Goal: Information Seeking & Learning: Learn about a topic

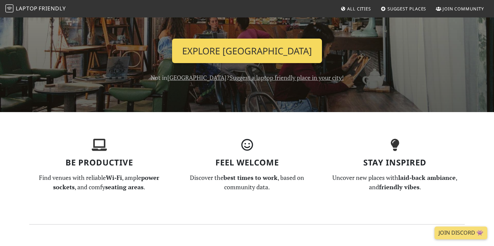
scroll to position [107, 0]
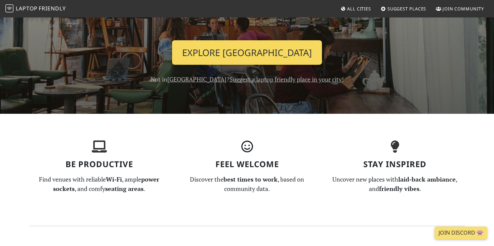
click at [283, 46] on link "Explore Singapore" at bounding box center [247, 52] width 150 height 25
click at [260, 55] on link "Explore Singapore" at bounding box center [247, 52] width 150 height 25
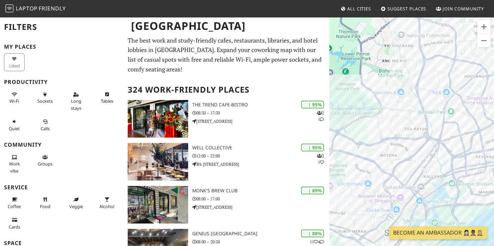
drag, startPoint x: 380, startPoint y: 167, endPoint x: 361, endPoint y: 79, distance: 90.1
click at [361, 79] on div at bounding box center [411, 140] width 165 height 246
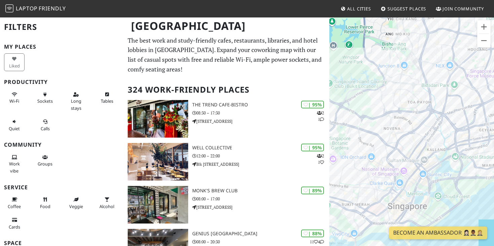
drag, startPoint x: 385, startPoint y: 116, endPoint x: 384, endPoint y: 81, distance: 35.0
click at [384, 81] on div at bounding box center [411, 140] width 165 height 246
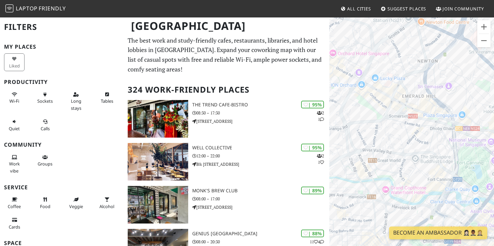
drag, startPoint x: 366, startPoint y: 170, endPoint x: 401, endPoint y: -40, distance: 212.3
click at [401, 0] on html "Laptop Friendly All Cities Suggest Places Join Community Singapore Filters My P…" at bounding box center [247, 123] width 494 height 246
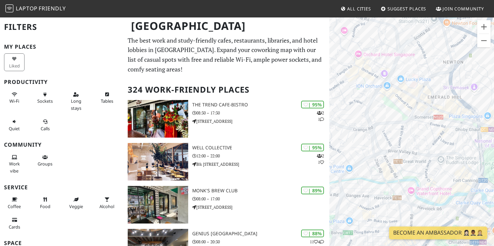
drag, startPoint x: 355, startPoint y: 111, endPoint x: 375, endPoint y: 108, distance: 20.8
click at [375, 108] on div at bounding box center [411, 140] width 165 height 246
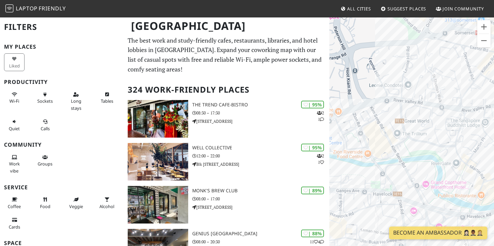
drag, startPoint x: 378, startPoint y: 135, endPoint x: 355, endPoint y: 38, distance: 99.2
click at [355, 38] on div at bounding box center [411, 140] width 165 height 246
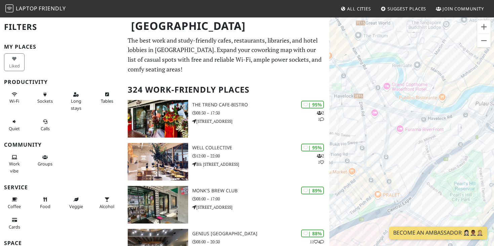
drag, startPoint x: 391, startPoint y: 123, endPoint x: 352, endPoint y: 25, distance: 106.2
click at [352, 25] on div at bounding box center [411, 140] width 165 height 246
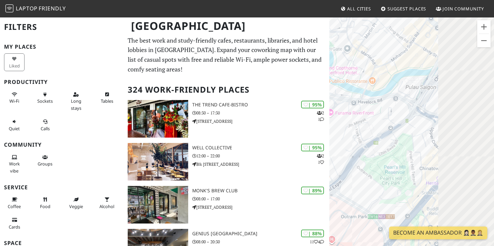
drag, startPoint x: 409, startPoint y: 119, endPoint x: 296, endPoint y: 87, distance: 116.7
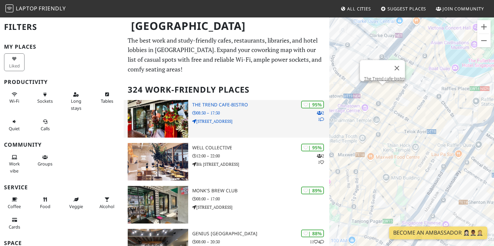
drag, startPoint x: 356, startPoint y: 169, endPoint x: 299, endPoint y: 112, distance: 79.9
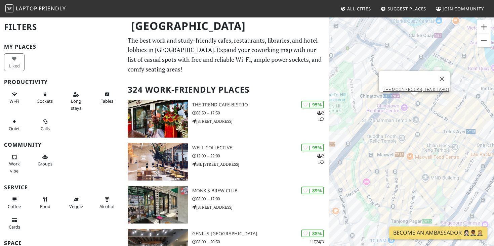
click at [414, 102] on div "THE MOON - BOOKS, TEA & TAROT" at bounding box center [411, 140] width 165 height 246
click at [416, 126] on div "THE MOON - BOOKS, TEA & TAROT CafeGround@252" at bounding box center [411, 140] width 165 height 246
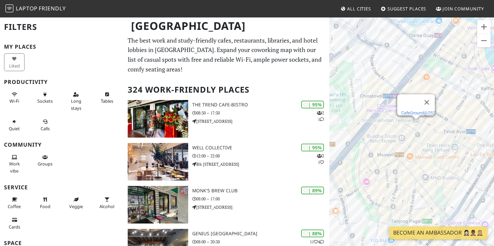
click at [412, 111] on link "CafeGround@252" at bounding box center [418, 113] width 34 height 5
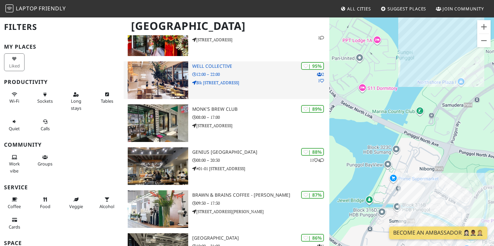
scroll to position [82, 0]
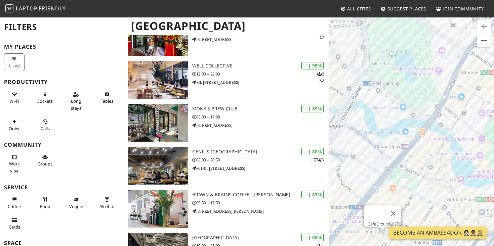
drag, startPoint x: 370, startPoint y: 149, endPoint x: 426, endPoint y: 139, distance: 57.0
click at [426, 139] on div "CafeGround@252" at bounding box center [411, 140] width 165 height 246
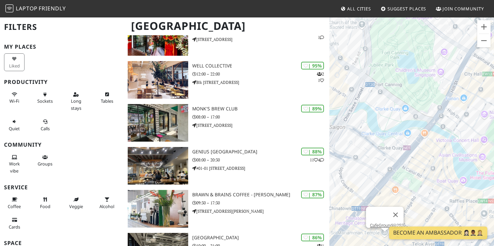
drag, startPoint x: 367, startPoint y: 158, endPoint x: 443, endPoint y: 174, distance: 77.3
click at [443, 174] on div "CafeGround@252" at bounding box center [411, 140] width 165 height 246
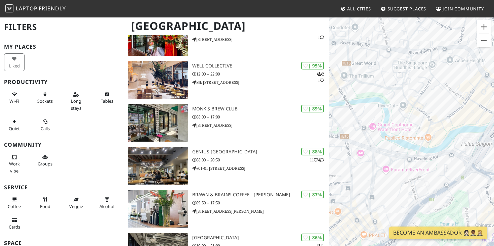
drag, startPoint x: 380, startPoint y: 132, endPoint x: 445, endPoint y: 132, distance: 64.5
click at [445, 132] on div "CafeGround@252" at bounding box center [411, 140] width 165 height 246
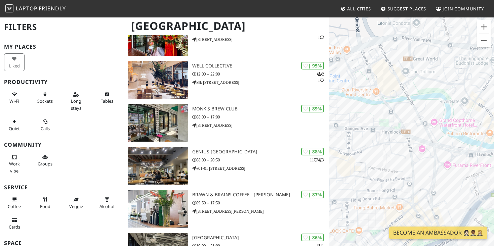
drag, startPoint x: 385, startPoint y: 107, endPoint x: 450, endPoint y: 104, distance: 65.6
click at [450, 104] on div "CafeGround@252" at bounding box center [411, 140] width 165 height 246
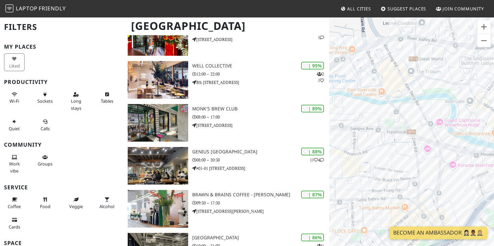
drag, startPoint x: 390, startPoint y: 117, endPoint x: 466, endPoint y: 129, distance: 77.4
click at [466, 129] on div "CafeGround@252" at bounding box center [411, 140] width 165 height 246
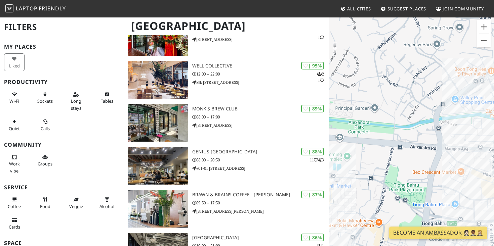
drag, startPoint x: 423, startPoint y: 117, endPoint x: 492, endPoint y: 126, distance: 69.4
click at [493, 126] on div "CafeGround@252" at bounding box center [411, 140] width 165 height 246
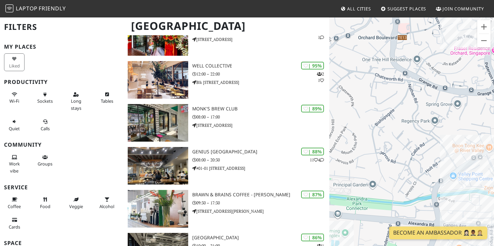
drag, startPoint x: 425, startPoint y: 140, endPoint x: 418, endPoint y: 221, distance: 81.0
click at [418, 221] on div "CafeGround@252" at bounding box center [411, 140] width 165 height 246
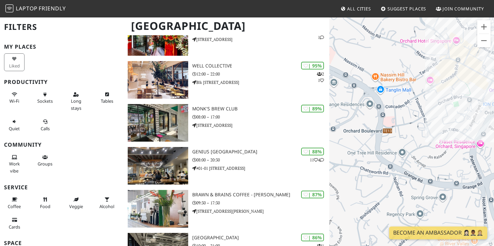
drag, startPoint x: 403, startPoint y: 131, endPoint x: 405, endPoint y: 203, distance: 71.9
click at [405, 203] on div "CafeGround@252" at bounding box center [411, 140] width 165 height 246
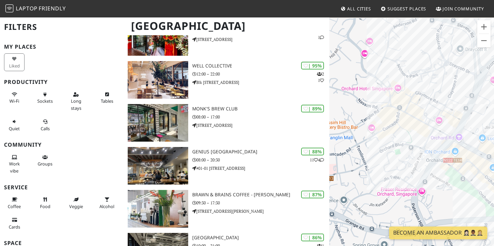
drag, startPoint x: 426, startPoint y: 128, endPoint x: 365, endPoint y: 179, distance: 79.2
click at [365, 179] on div "CafeGround@252" at bounding box center [411, 140] width 165 height 246
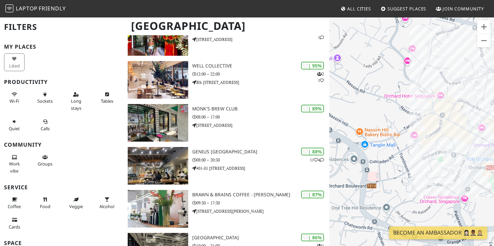
drag, startPoint x: 412, startPoint y: 154, endPoint x: 456, endPoint y: 157, distance: 44.2
click at [457, 157] on div "CafeGround@252" at bounding box center [411, 140] width 165 height 246
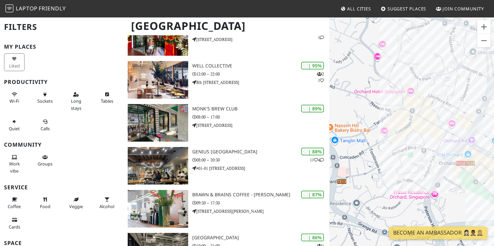
drag, startPoint x: 423, startPoint y: 157, endPoint x: 379, endPoint y: 153, distance: 43.9
click at [379, 153] on div "CafeGround@252" at bounding box center [411, 140] width 165 height 246
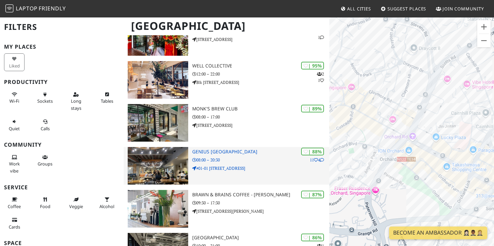
drag, startPoint x: 407, startPoint y: 157, endPoint x: 328, endPoint y: 157, distance: 78.7
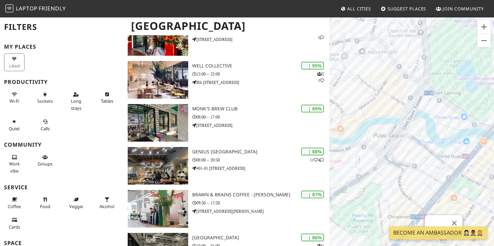
drag, startPoint x: 359, startPoint y: 87, endPoint x: 409, endPoint y: 87, distance: 49.7
click at [409, 87] on div "CafeGround@252" at bounding box center [411, 140] width 165 height 246
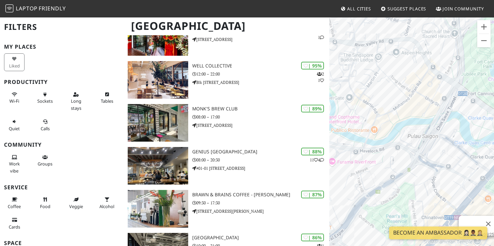
drag, startPoint x: 371, startPoint y: 120, endPoint x: 413, endPoint y: 121, distance: 41.4
click at [413, 121] on div "CafeGround@252" at bounding box center [411, 140] width 165 height 246
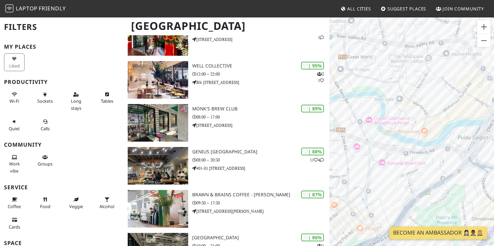
drag, startPoint x: 375, startPoint y: 138, endPoint x: 423, endPoint y: 138, distance: 47.4
click at [423, 138] on div "CafeGround@252" at bounding box center [411, 140] width 165 height 246
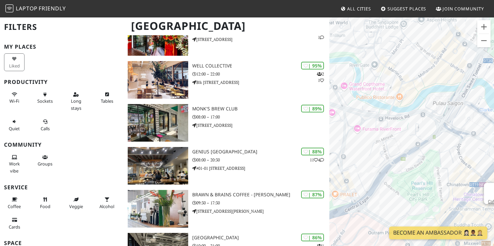
drag, startPoint x: 423, startPoint y: 139, endPoint x: 387, endPoint y: 98, distance: 54.7
click at [387, 98] on div "CafeGround@252" at bounding box center [411, 140] width 165 height 246
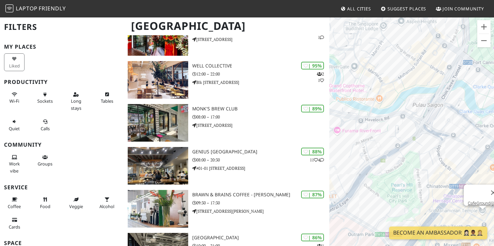
drag, startPoint x: 387, startPoint y: 98, endPoint x: 372, endPoint y: 102, distance: 15.3
click at [372, 102] on div "CafeGround@252" at bounding box center [411, 140] width 165 height 246
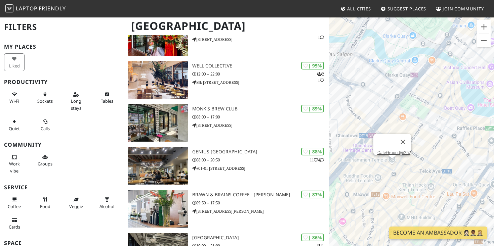
drag, startPoint x: 423, startPoint y: 139, endPoint x: 338, endPoint y: 93, distance: 97.2
click at [338, 93] on div "CafeGround@252" at bounding box center [411, 140] width 165 height 246
drag, startPoint x: 356, startPoint y: 98, endPoint x: 447, endPoint y: 138, distance: 99.8
click at [448, 138] on div "CafeGround@252" at bounding box center [411, 140] width 165 height 246
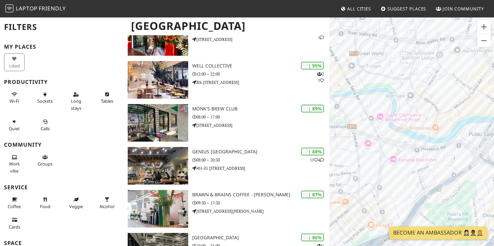
drag, startPoint x: 416, startPoint y: 97, endPoint x: 467, endPoint y: 140, distance: 66.5
click at [467, 140] on div "CafeGround@252" at bounding box center [411, 140] width 165 height 246
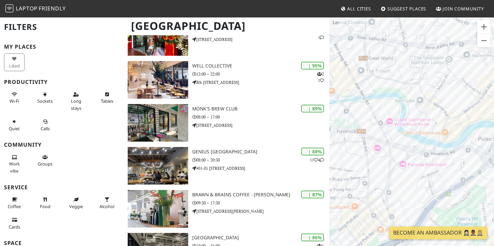
drag, startPoint x: 402, startPoint y: 108, endPoint x: 469, endPoint y: 146, distance: 77.1
click at [469, 146] on div "CafeGround@252" at bounding box center [411, 140] width 165 height 246
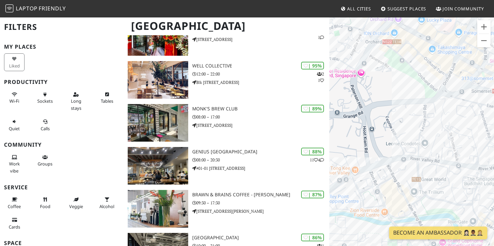
drag, startPoint x: 414, startPoint y: 88, endPoint x: 391, endPoint y: 174, distance: 89.3
click at [391, 174] on div "CafeGround@252" at bounding box center [411, 140] width 165 height 246
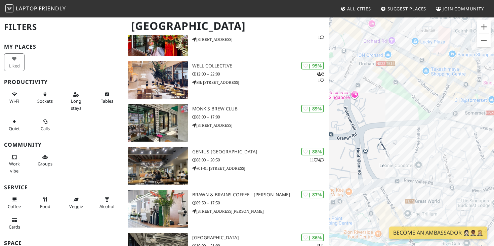
drag, startPoint x: 403, startPoint y: 87, endPoint x: 401, endPoint y: 151, distance: 63.2
click at [401, 151] on div "CafeGround@252" at bounding box center [411, 140] width 165 height 246
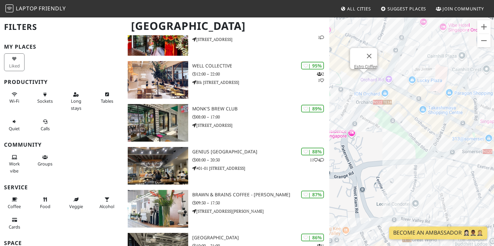
click at [366, 81] on div "CafeGround@252 Estro Coffee" at bounding box center [411, 140] width 165 height 246
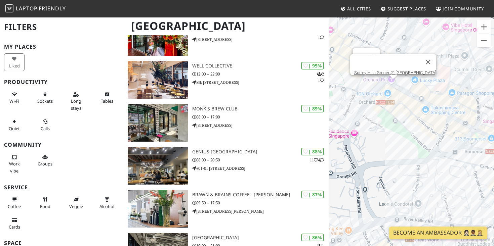
click at [394, 86] on div "Estro Coffee Surrey Hills Grocer @ ION Orchard" at bounding box center [411, 140] width 165 height 246
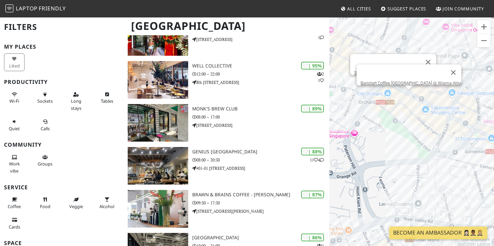
click at [407, 94] on div "Surrey Hills Grocer @ ION Orchard Baristart Coffee Singapore @ Wisma Atria" at bounding box center [411, 140] width 165 height 246
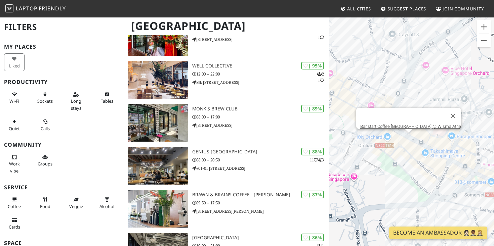
drag, startPoint x: 399, startPoint y: 103, endPoint x: 399, endPoint y: 147, distance: 44.0
click at [399, 147] on div "Baristart Coffee Singapore @ Wisma Atria" at bounding box center [411, 140] width 165 height 246
click at [366, 92] on div "Baristart Coffee Singapore @ Wisma Atria" at bounding box center [411, 140] width 165 height 246
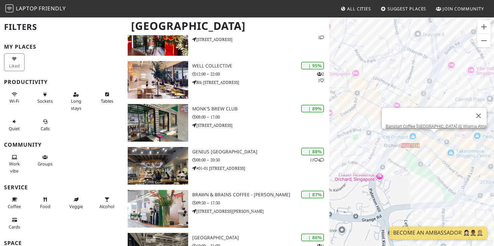
click at [353, 89] on div "Baristart Coffee Singapore @ Wisma Atria" at bounding box center [411, 140] width 165 height 246
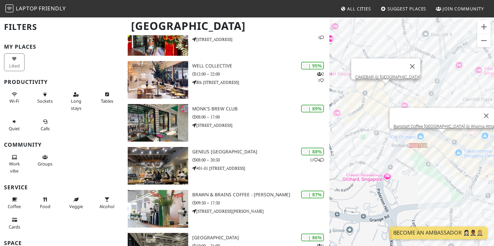
click at [386, 90] on div "Baristart Coffee Singapore @ Wisma Atria CAKEBAR @ Palais Renaissance" at bounding box center [411, 140] width 165 height 246
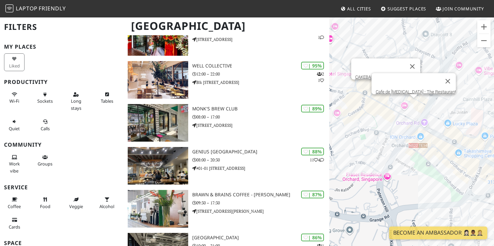
click at [415, 103] on div "CAKEBAR @ Palais Renaissance Cafe de Muse - The Restaurant" at bounding box center [411, 140] width 165 height 246
click at [399, 122] on div "Cafe de Muse - The Restaurant Estro Coffee" at bounding box center [411, 140] width 165 height 246
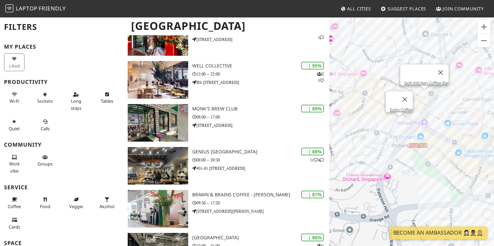
click at [426, 94] on div "Estro Coffee Ipoh Kitchen Coffee Bar" at bounding box center [411, 140] width 165 height 246
click at [434, 101] on div "Ipoh Kitchen Coffee Bar Wild Honey" at bounding box center [411, 140] width 165 height 246
click at [426, 97] on div "Wild Honey Ipoh Kitchen Coffee Bar" at bounding box center [411, 140] width 165 height 246
click at [435, 99] on div "Ipoh Kitchen Coffee Bar Wild Honey" at bounding box center [411, 140] width 165 height 246
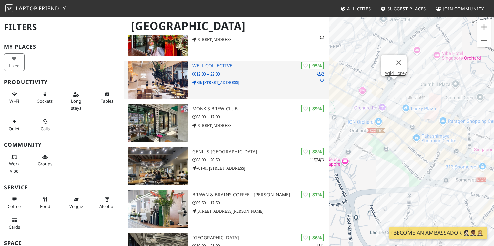
drag, startPoint x: 367, startPoint y: 102, endPoint x: 325, endPoint y: 86, distance: 45.1
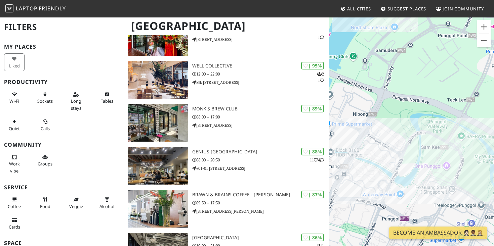
click at [316, 54] on body "Laptop Friendly All Cities Suggest Places Join Community Singapore Filters My P…" at bounding box center [247, 41] width 494 height 246
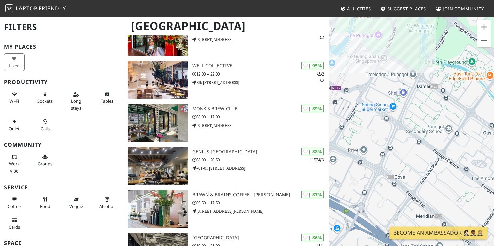
drag, startPoint x: 386, startPoint y: 138, endPoint x: 329, endPoint y: 28, distance: 123.9
click at [330, 28] on div "Wild Honey" at bounding box center [411, 140] width 165 height 246
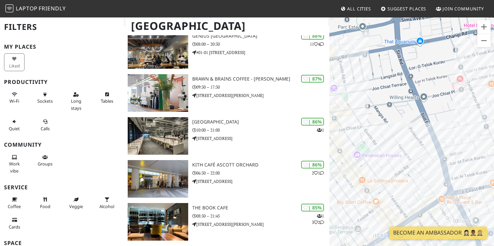
scroll to position [241, 0]
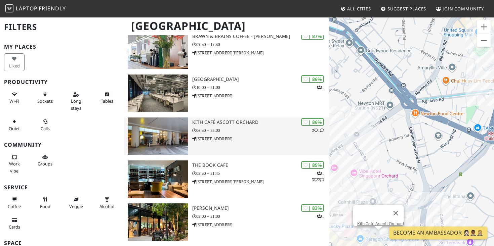
click at [263, 130] on p "06:30 – 22:00" at bounding box center [260, 130] width 137 height 6
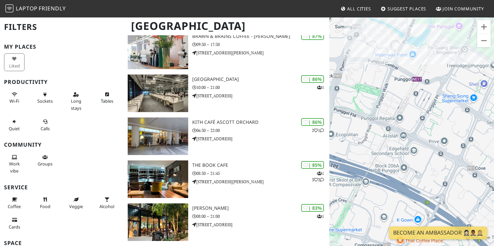
drag, startPoint x: 394, startPoint y: 162, endPoint x: 414, endPoint y: 110, distance: 56.5
click at [416, 109] on div "Wild Honey" at bounding box center [411, 140] width 165 height 246
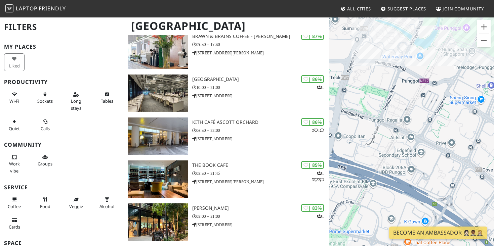
click at [484, 49] on div "Wild Honey" at bounding box center [411, 140] width 165 height 246
click at [484, 46] on button "Zoom out" at bounding box center [483, 40] width 13 height 13
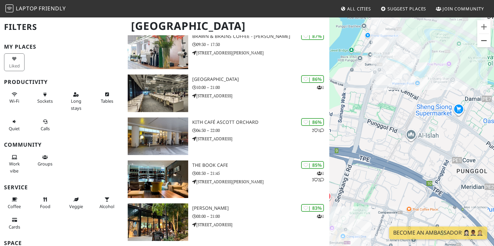
click at [484, 46] on button "Zoom out" at bounding box center [483, 40] width 13 height 13
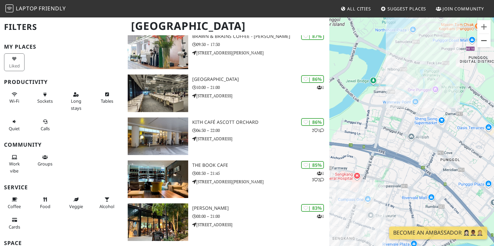
click at [484, 46] on button "Zoom out" at bounding box center [483, 40] width 13 height 13
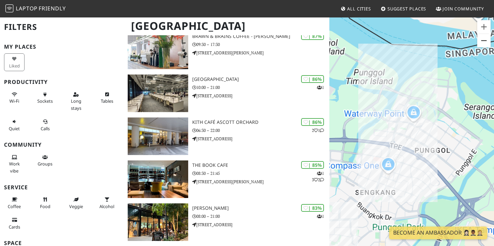
click at [484, 46] on button "Zoom out" at bounding box center [483, 40] width 13 height 13
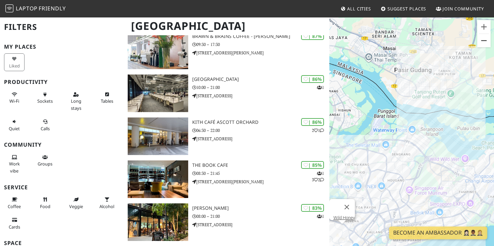
click at [484, 46] on button "Zoom out" at bounding box center [483, 40] width 13 height 13
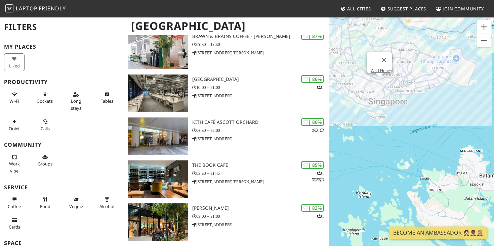
drag, startPoint x: 416, startPoint y: 116, endPoint x: 417, endPoint y: 17, distance: 99.2
click at [481, 26] on button "Zoom in" at bounding box center [483, 26] width 13 height 13
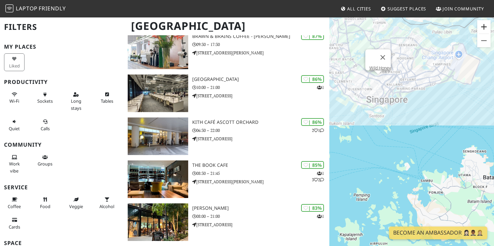
click at [481, 26] on button "Zoom in" at bounding box center [483, 26] width 13 height 13
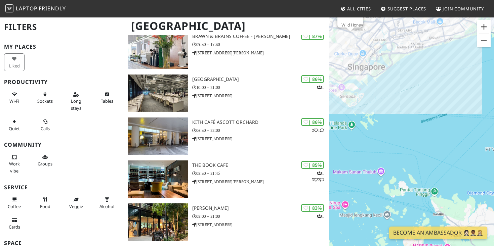
click at [481, 26] on button "Zoom in" at bounding box center [483, 26] width 13 height 13
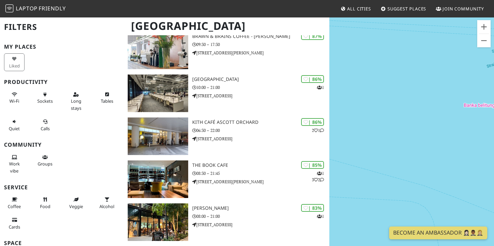
drag, startPoint x: 400, startPoint y: 54, endPoint x: 439, endPoint y: 127, distance: 82.7
click at [439, 127] on div "Wild Honey" at bounding box center [411, 140] width 165 height 246
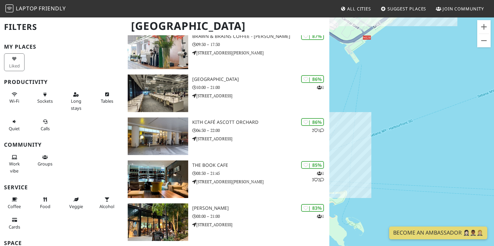
drag, startPoint x: 399, startPoint y: 88, endPoint x: 434, endPoint y: 157, distance: 76.5
click at [434, 156] on div "Wild Honey" at bounding box center [411, 140] width 165 height 246
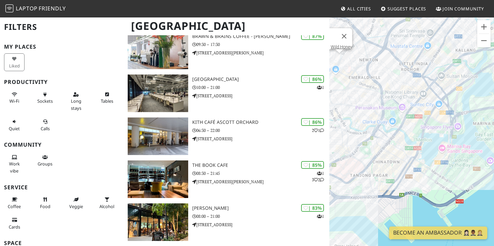
drag, startPoint x: 402, startPoint y: 107, endPoint x: 454, endPoint y: 107, distance: 51.8
click at [455, 107] on div "Wild Honey" at bounding box center [411, 140] width 165 height 246
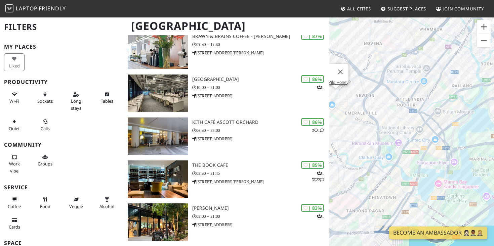
click at [484, 26] on button "Zoom in" at bounding box center [483, 26] width 13 height 13
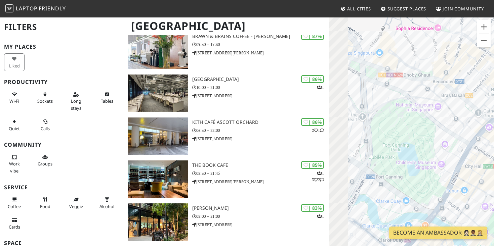
drag, startPoint x: 396, startPoint y: 99, endPoint x: 486, endPoint y: 75, distance: 93.8
click at [486, 75] on div "Wild Honey" at bounding box center [411, 140] width 165 height 246
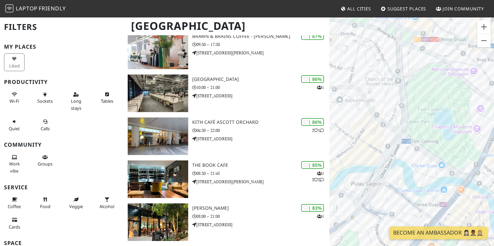
drag, startPoint x: 376, startPoint y: 153, endPoint x: 367, endPoint y: 130, distance: 25.1
click at [367, 129] on div "Wild Honey" at bounding box center [411, 140] width 165 height 246
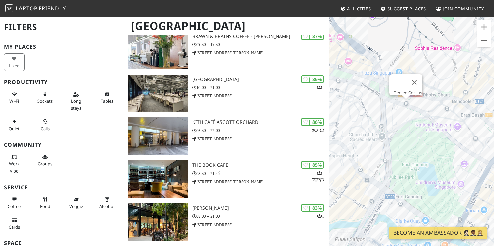
click at [407, 105] on div "Wild Honey Degree Celsius" at bounding box center [411, 140] width 165 height 246
click at [401, 90] on link "Degree Celsius" at bounding box center [408, 92] width 29 height 5
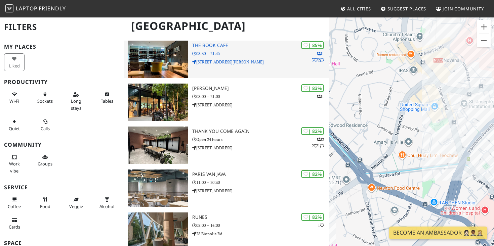
scroll to position [381, 0]
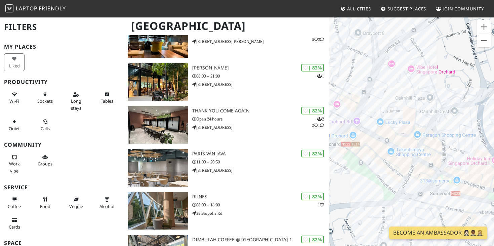
drag, startPoint x: 380, startPoint y: 171, endPoint x: 397, endPoint y: 56, distance: 115.7
click at [398, 56] on div "Degree Celsius" at bounding box center [411, 140] width 165 height 246
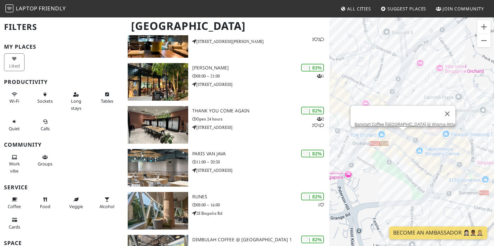
click at [401, 137] on div "Degree Celsius Baristart Coffee Singapore @ Wisma Atria" at bounding box center [411, 140] width 165 height 246
click at [391, 122] on link "Baristart Coffee Singapore @ Wisma Atria" at bounding box center [405, 124] width 101 height 5
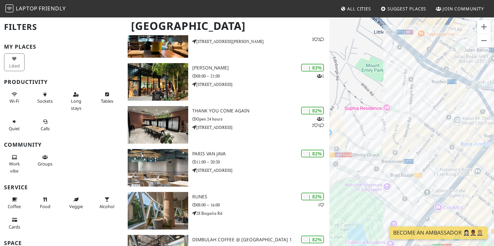
drag, startPoint x: 361, startPoint y: 186, endPoint x: 437, endPoint y: 121, distance: 99.6
click at [437, 121] on div "Baristart Coffee Singapore @ Wisma Atria" at bounding box center [411, 140] width 165 height 246
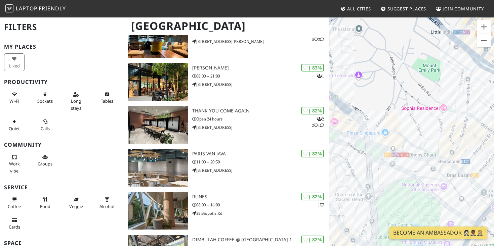
drag, startPoint x: 362, startPoint y: 164, endPoint x: 421, endPoint y: 163, distance: 59.2
click at [422, 163] on div "Baristart Coffee Singapore @ Wisma Atria" at bounding box center [411, 140] width 165 height 246
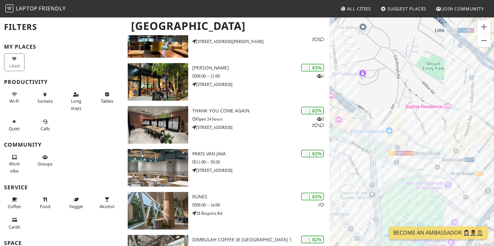
drag, startPoint x: 419, startPoint y: 146, endPoint x: 445, endPoint y: 138, distance: 26.9
click at [458, 138] on div "Baristart Coffee Singapore @ Wisma Atria" at bounding box center [411, 140] width 165 height 246
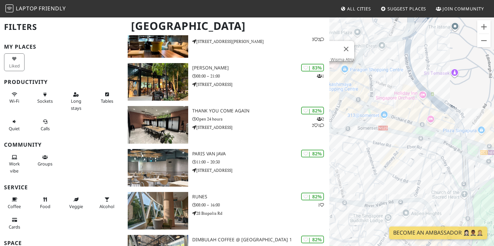
drag, startPoint x: 393, startPoint y: 148, endPoint x: 439, endPoint y: 154, distance: 46.9
click at [440, 154] on div "Baristart Coffee Singapore @ Wisma Atria" at bounding box center [411, 140] width 165 height 246
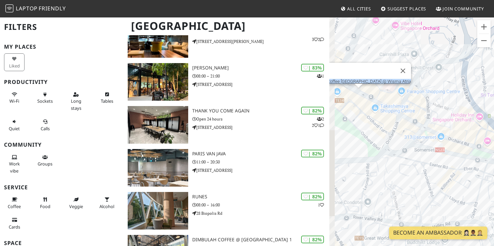
drag, startPoint x: 409, startPoint y: 134, endPoint x: 465, endPoint y: 156, distance: 59.9
click at [466, 156] on div "Baristart Coffee Singapore @ Wisma Atria" at bounding box center [411, 140] width 165 height 246
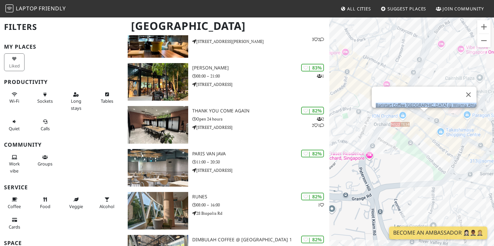
drag, startPoint x: 383, startPoint y: 129, endPoint x: 433, endPoint y: 151, distance: 55.4
click at [434, 151] on div "Baristart Coffee Singapore @ Wisma Atria" at bounding box center [411, 140] width 165 height 246
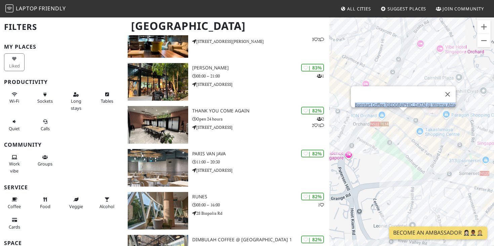
drag, startPoint x: 423, startPoint y: 138, endPoint x: 397, endPoint y: 137, distance: 25.9
click at [397, 137] on div "Baristart Coffee Singapore @ Wisma Atria" at bounding box center [411, 140] width 165 height 246
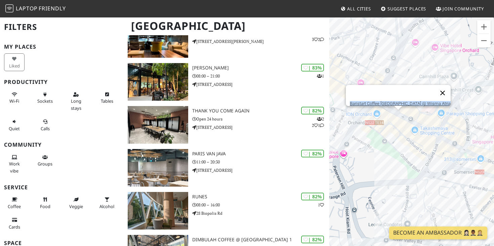
click at [435, 88] on button "Close" at bounding box center [443, 93] width 16 height 16
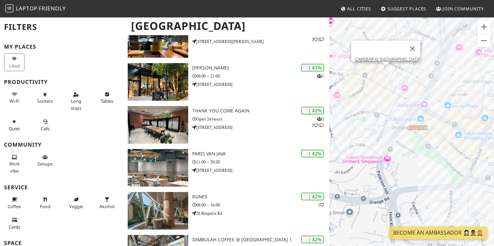
click at [385, 69] on div "CAKEBAR @ Palais Renaissance" at bounding box center [411, 140] width 165 height 246
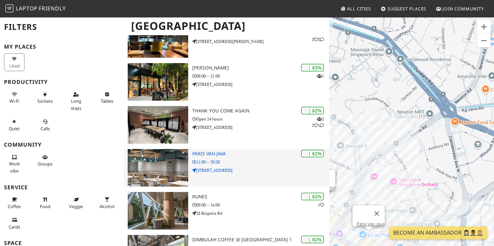
click at [267, 157] on div "| 82% Paris Van Java 11:00 – 20:30 304 Orchard Rd" at bounding box center [260, 168] width 137 height 38
click at [226, 153] on h3 "Paris Van Java" at bounding box center [260, 154] width 137 height 6
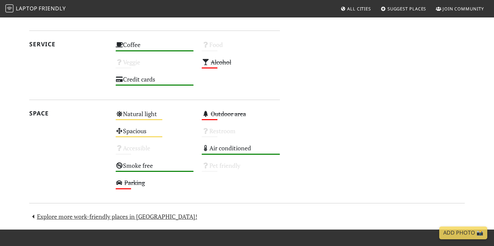
scroll to position [437, 0]
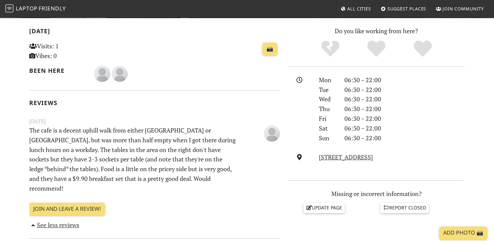
scroll to position [240, 0]
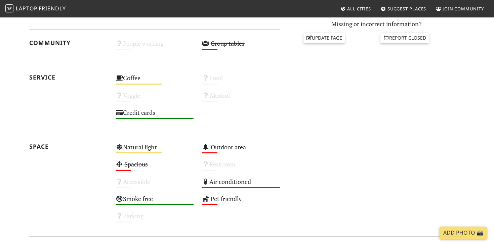
scroll to position [389, 0]
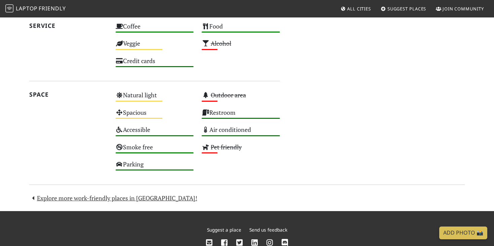
scroll to position [550, 0]
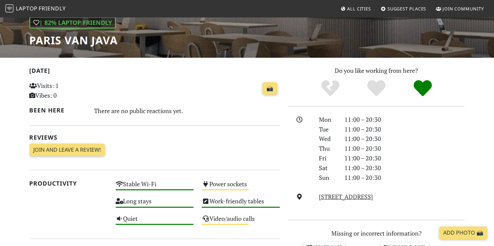
scroll to position [236, 0]
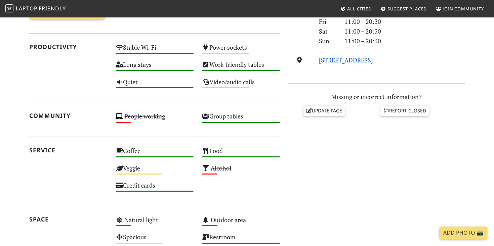
click at [338, 59] on link "[STREET_ADDRESS]" at bounding box center [346, 60] width 54 height 8
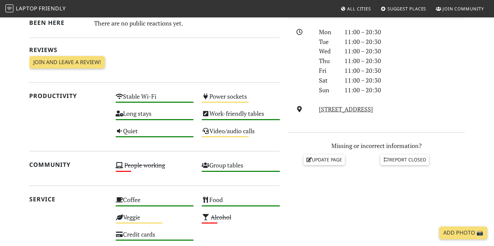
scroll to position [0, 0]
